Goal: Check status: Check status

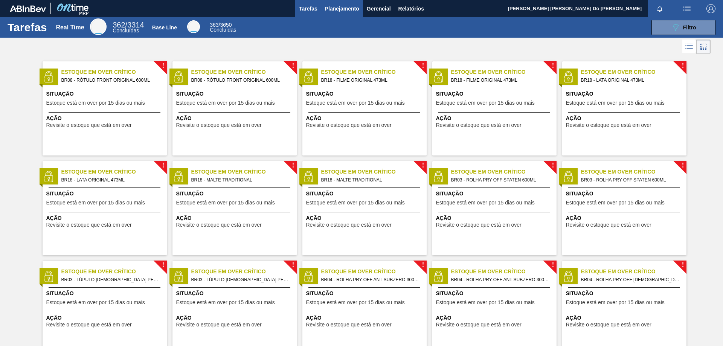
click at [349, 8] on span "Planejamento" at bounding box center [342, 8] width 34 height 9
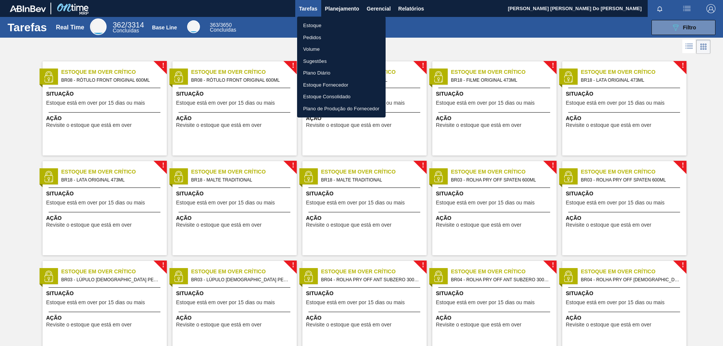
click at [324, 35] on li "Pedidos" at bounding box center [341, 38] width 88 height 12
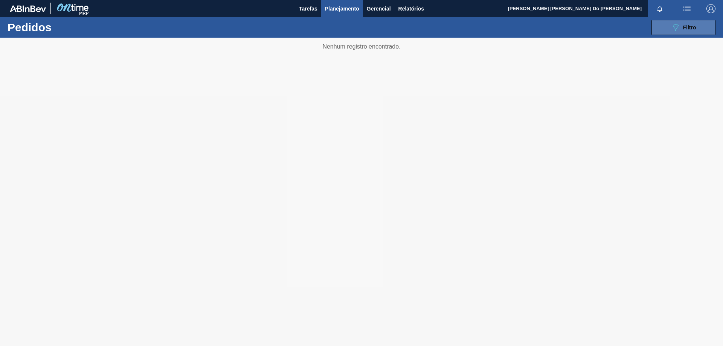
click at [689, 26] on span "Filtro" at bounding box center [689, 27] width 13 height 6
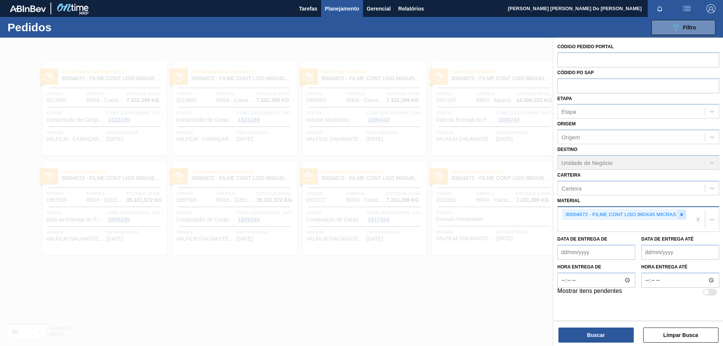
click at [683, 213] on icon at bounding box center [681, 214] width 5 height 5
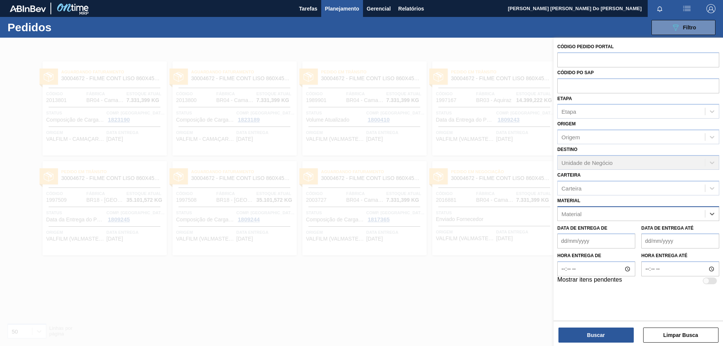
paste input "30003518"
type input "30003518"
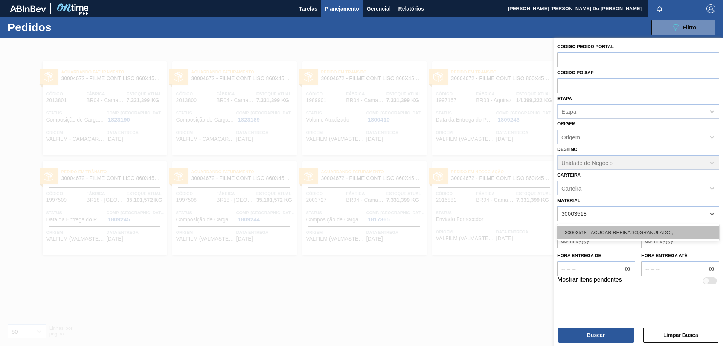
click at [653, 230] on div "30003518 - ACUCAR;REFINADO;GRANULADO;;" at bounding box center [638, 232] width 162 height 14
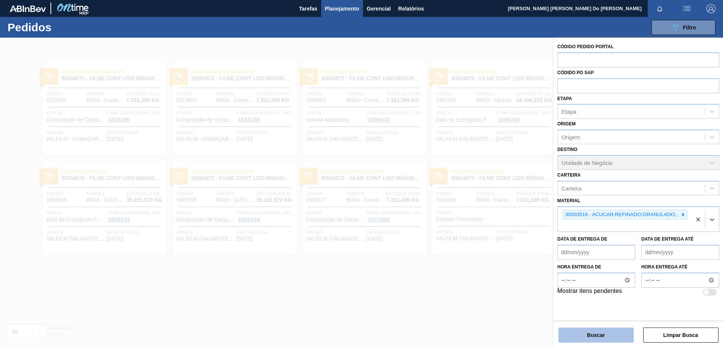
click at [610, 332] on button "Buscar" at bounding box center [595, 335] width 75 height 15
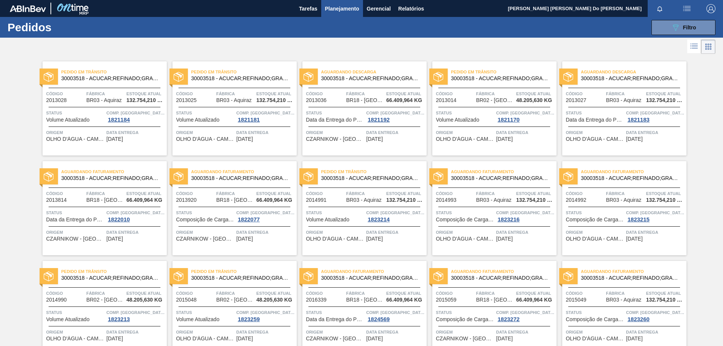
click at [241, 75] on span "Pedido em Trânsito" at bounding box center [243, 72] width 105 height 8
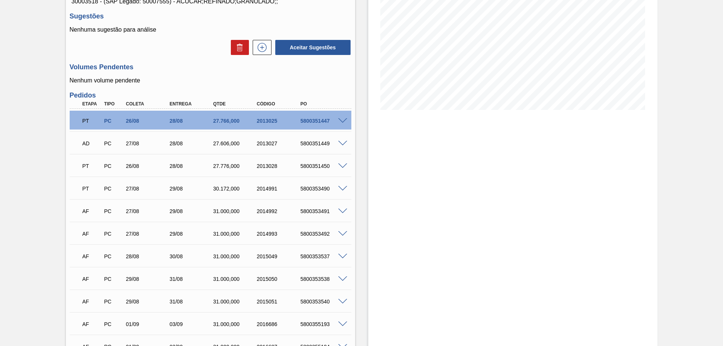
scroll to position [148, 0]
